Goal: Transaction & Acquisition: Purchase product/service

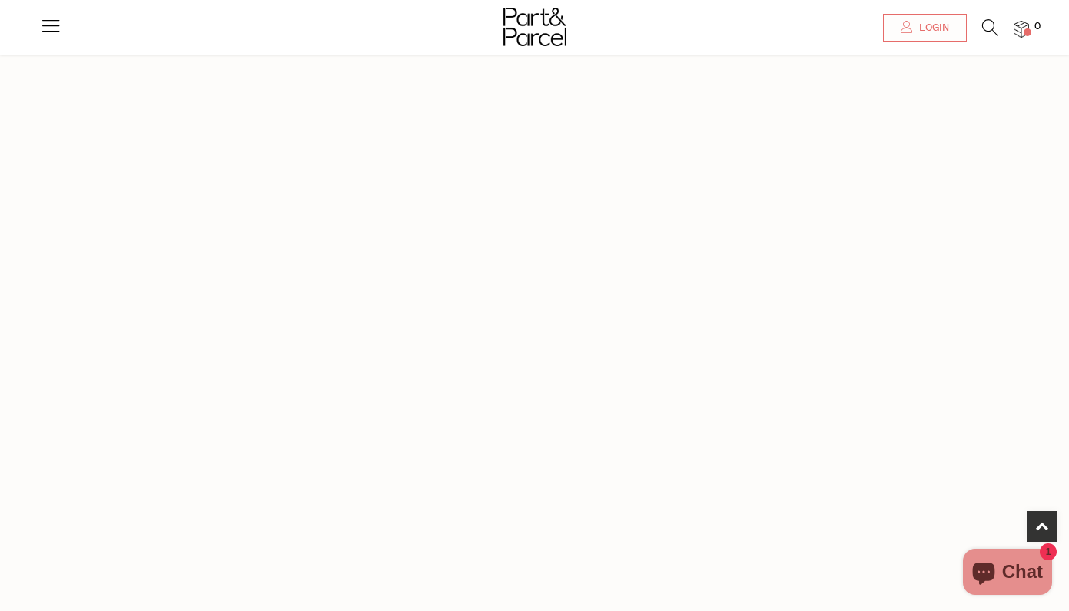
scroll to position [884, 0]
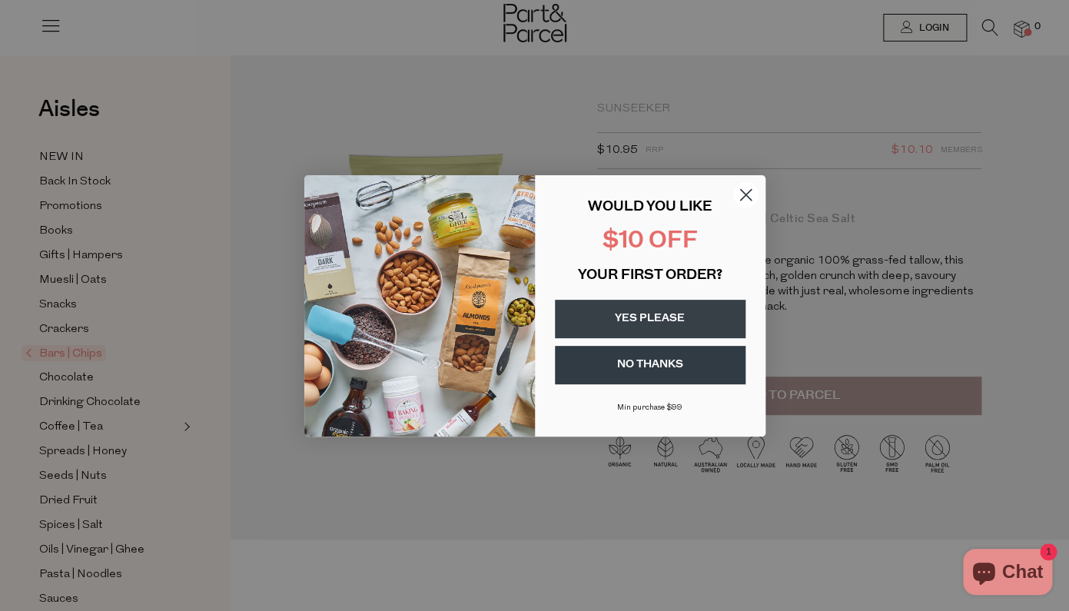
click at [742, 197] on circle "Close dialog" at bounding box center [744, 193] width 25 height 25
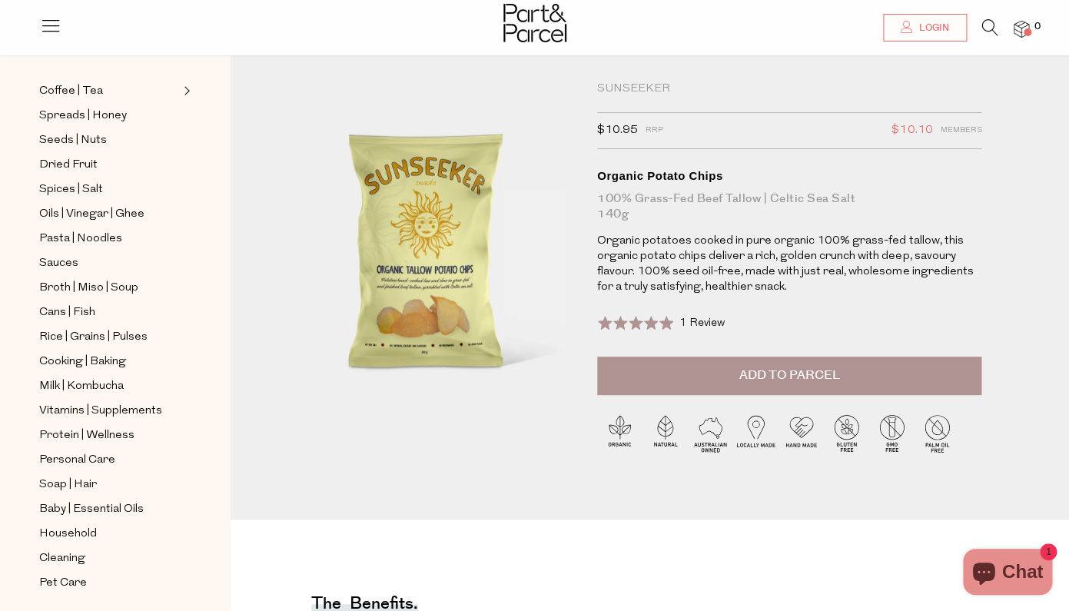
scroll to position [27, 0]
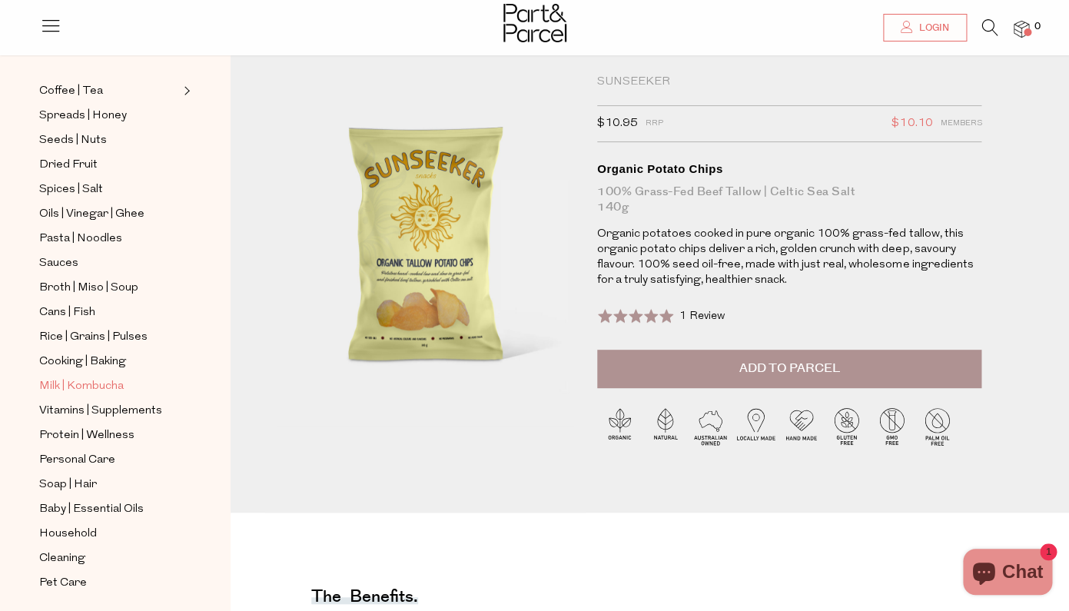
click at [75, 379] on span "Milk | Kombucha" at bounding box center [81, 386] width 85 height 18
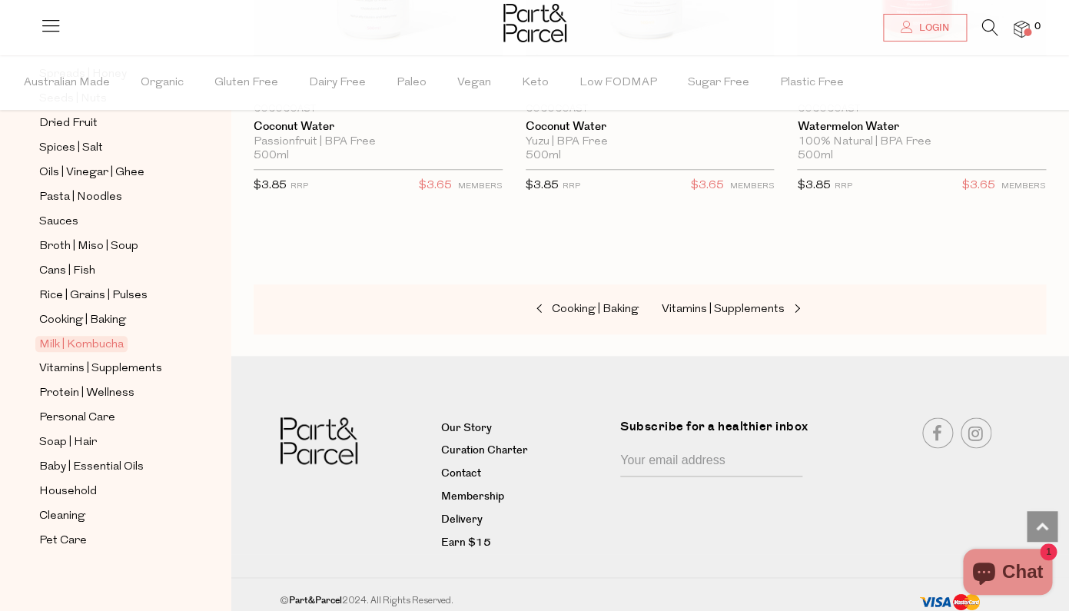
scroll to position [4677, 0]
